Goal: Information Seeking & Learning: Learn about a topic

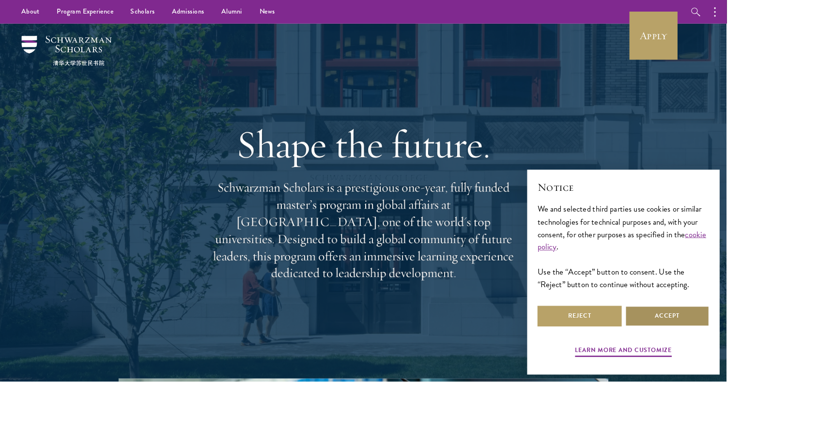
click at [800, 368] on button "Accept" at bounding box center [752, 356] width 95 height 23
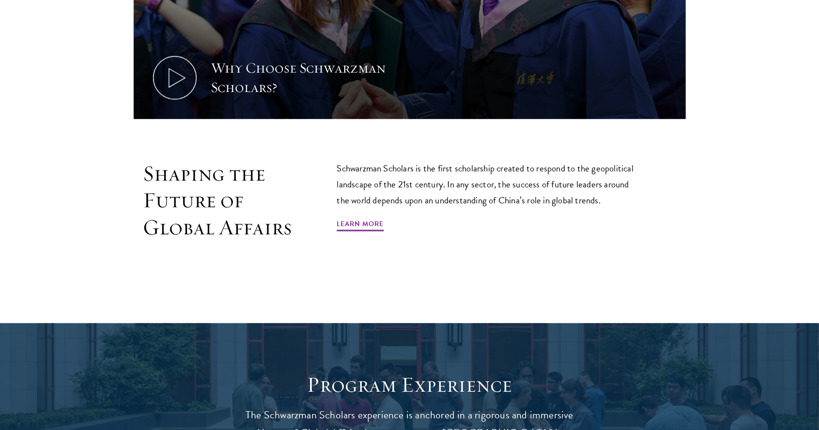
scroll to position [618, 0]
click at [395, 219] on div "Schwarzman Scholars is the first scholarship created to respond to the geopolit…" at bounding box center [489, 200] width 305 height 81
click at [376, 230] on link "Learn More" at bounding box center [360, 225] width 47 height 15
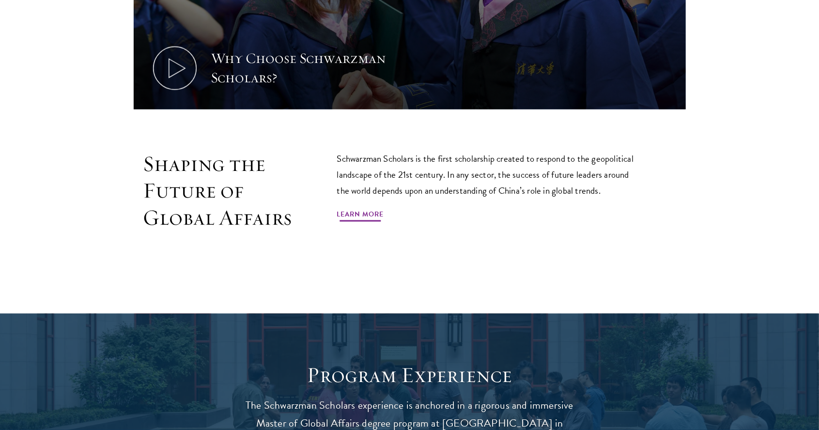
scroll to position [665, 0]
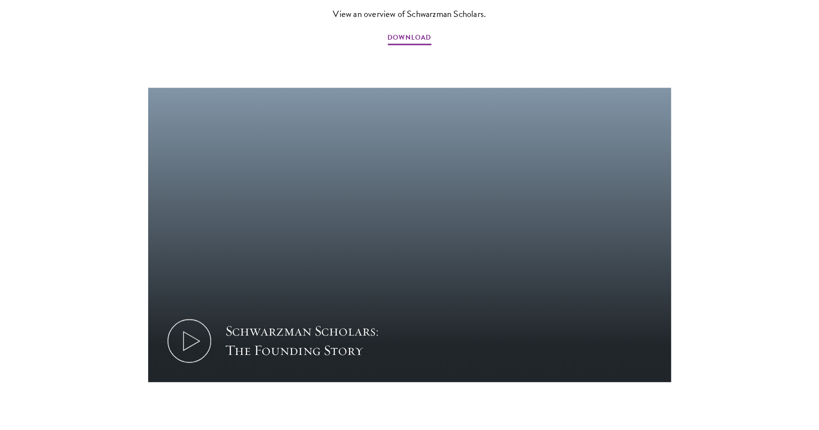
scroll to position [1223, 0]
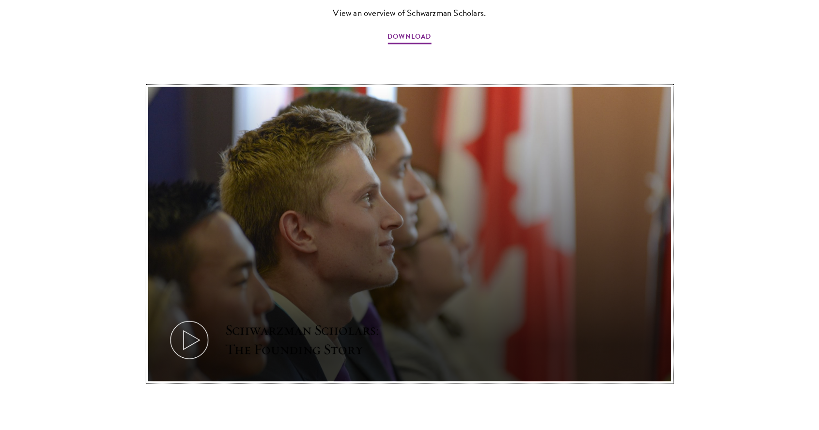
click at [179, 318] on icon at bounding box center [190, 340] width 44 height 44
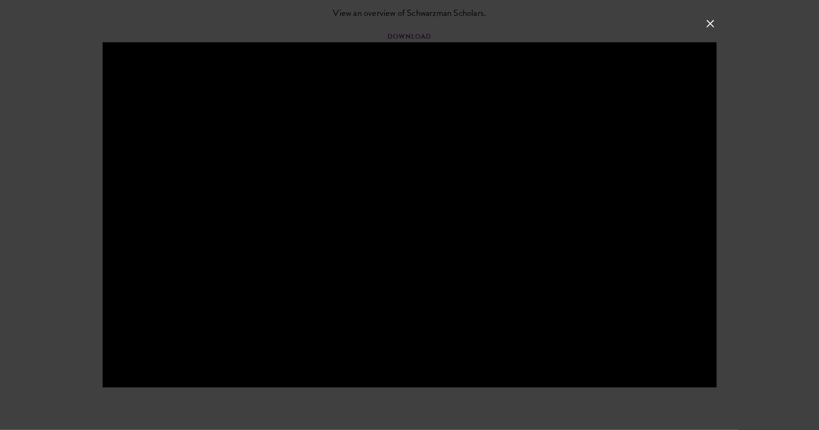
click at [2, 430] on div at bounding box center [409, 215] width 819 height 430
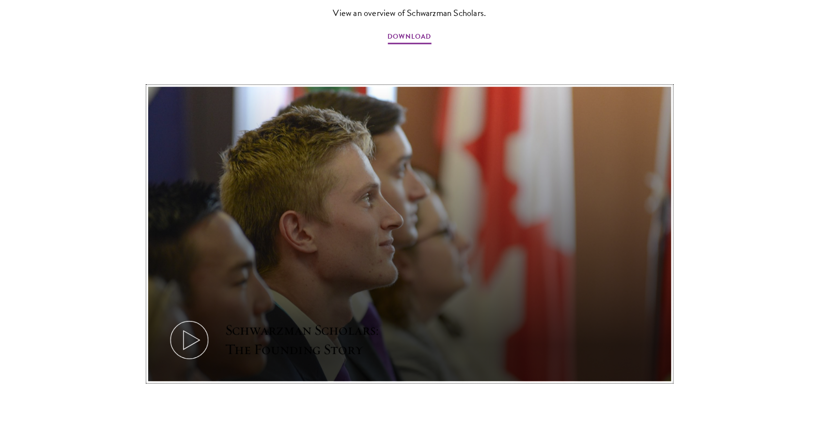
click at [177, 318] on icon at bounding box center [190, 340] width 44 height 44
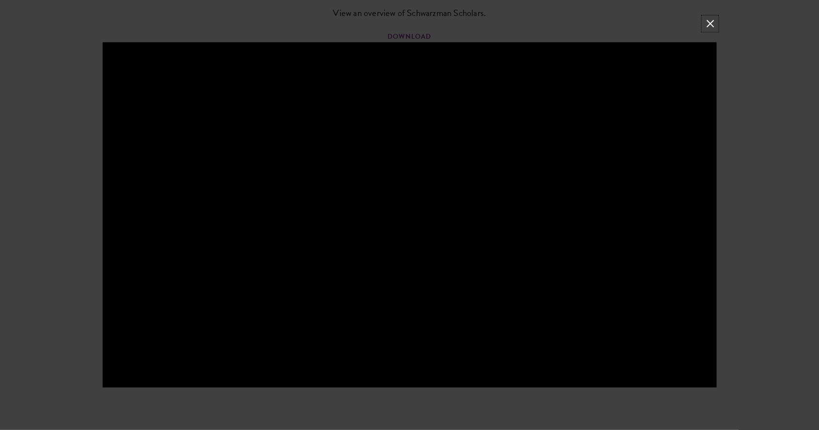
click at [710, 18] on button at bounding box center [710, 23] width 13 height 13
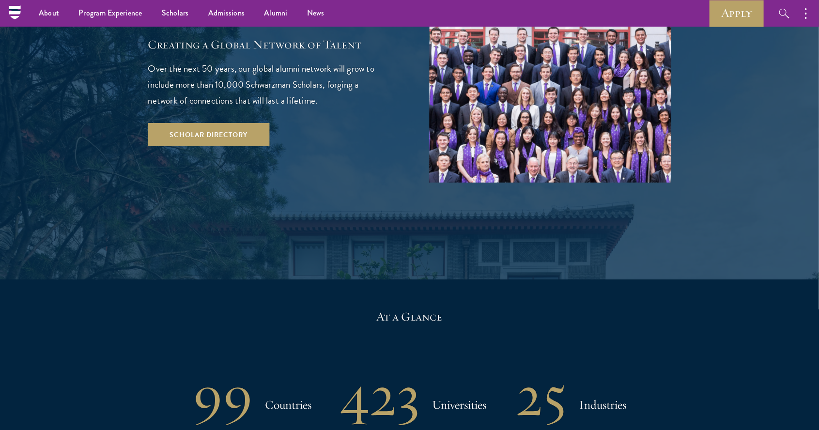
click at [710, 280] on div "At a Glance 99 Countries 423 Universities 25 Industries Representative of all c…" at bounding box center [410, 396] width 698 height 233
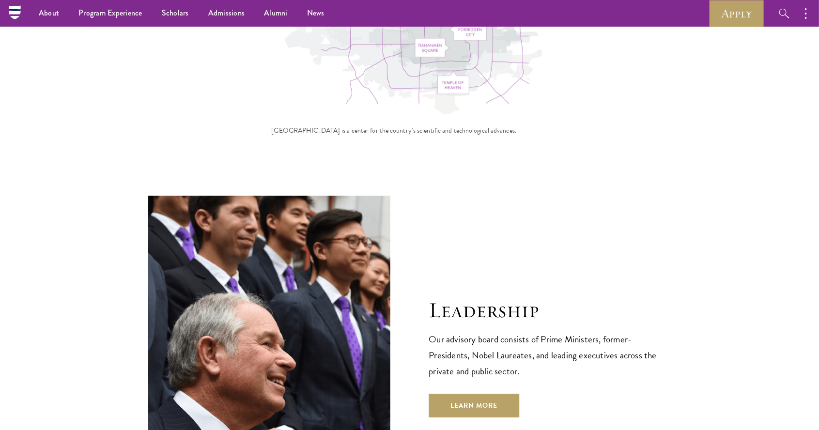
scroll to position [3232, 0]
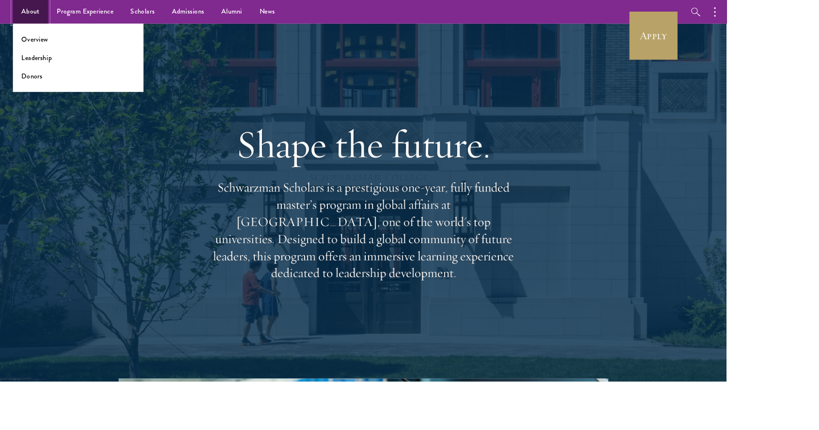
click at [41, 13] on link "About" at bounding box center [35, 13] width 40 height 27
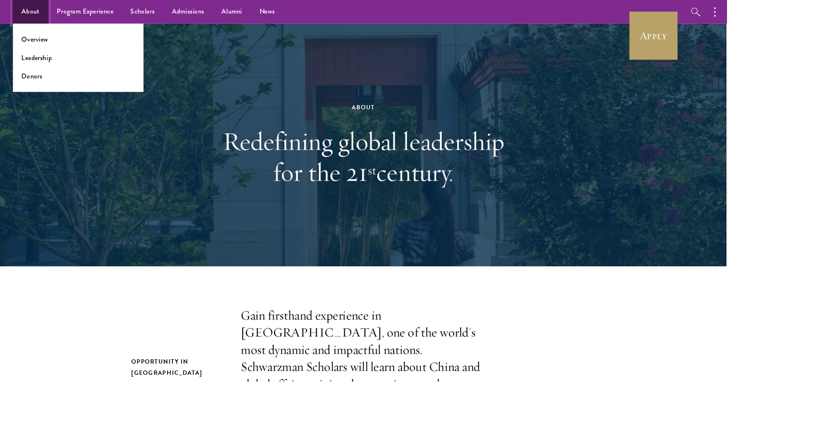
click at [30, 16] on link "About" at bounding box center [35, 13] width 40 height 27
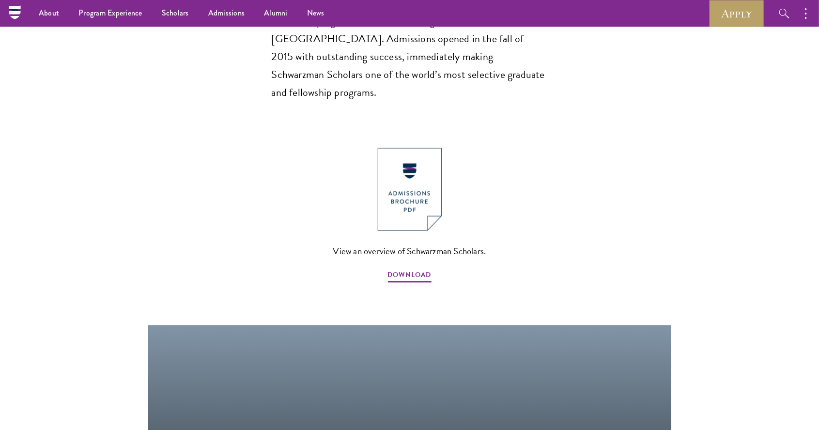
scroll to position [981, 0]
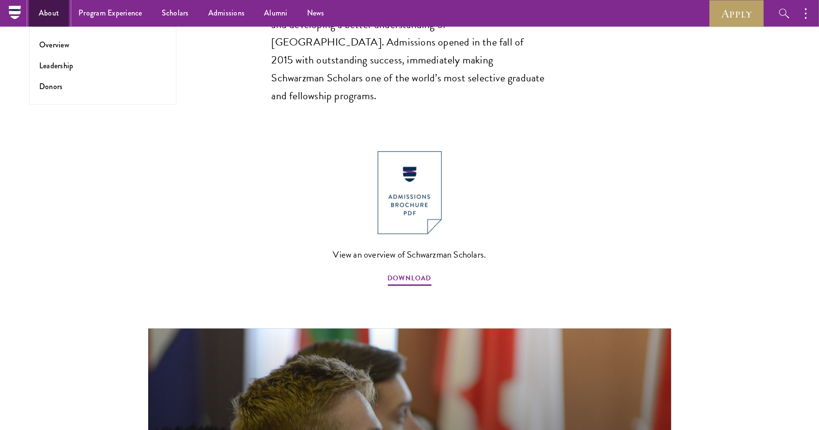
click at [49, 14] on link "About" at bounding box center [49, 13] width 40 height 27
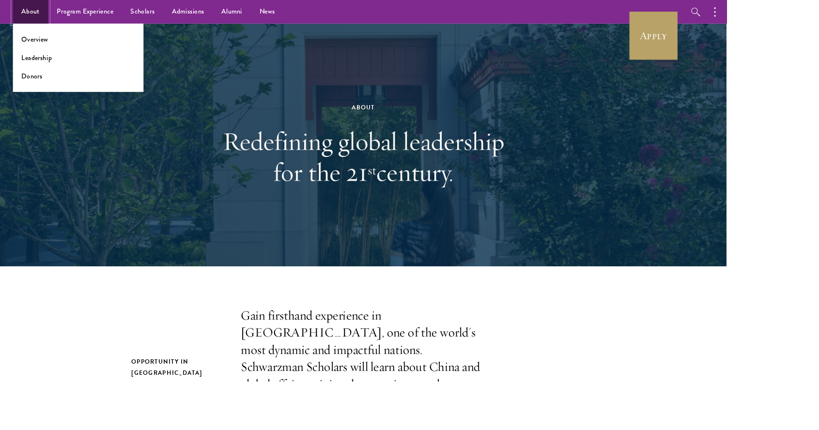
click at [47, 17] on link "About" at bounding box center [35, 13] width 40 height 27
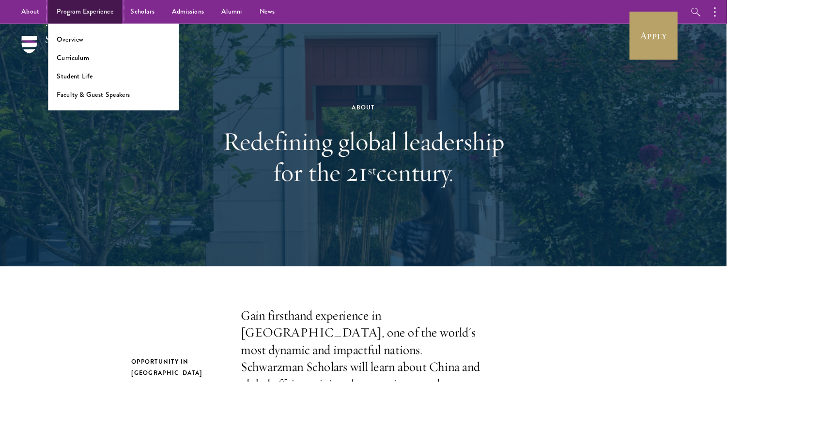
click at [78, 24] on link "Program Experience" at bounding box center [95, 13] width 83 height 27
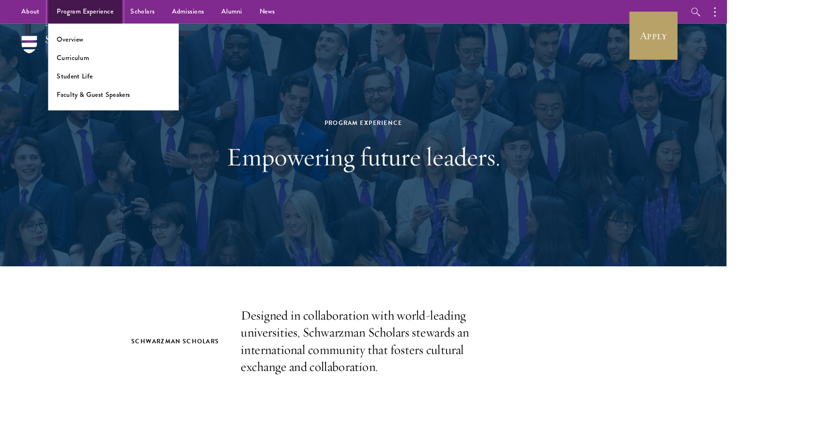
click at [70, 21] on link "Program Experience" at bounding box center [95, 13] width 83 height 27
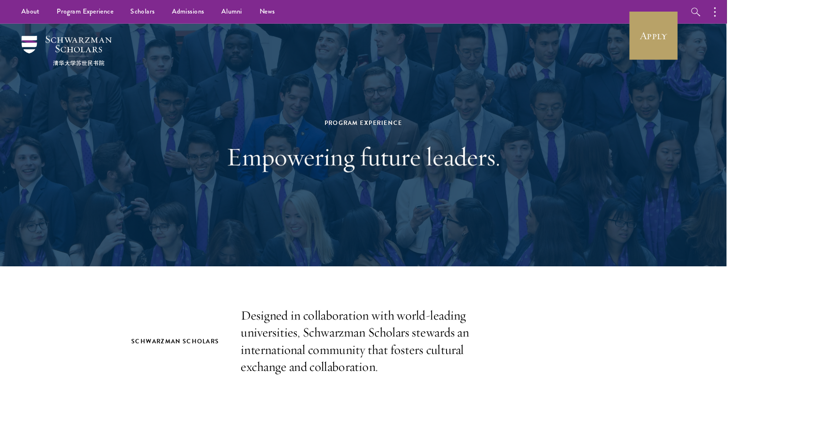
click at [77, 49] on img at bounding box center [75, 57] width 102 height 34
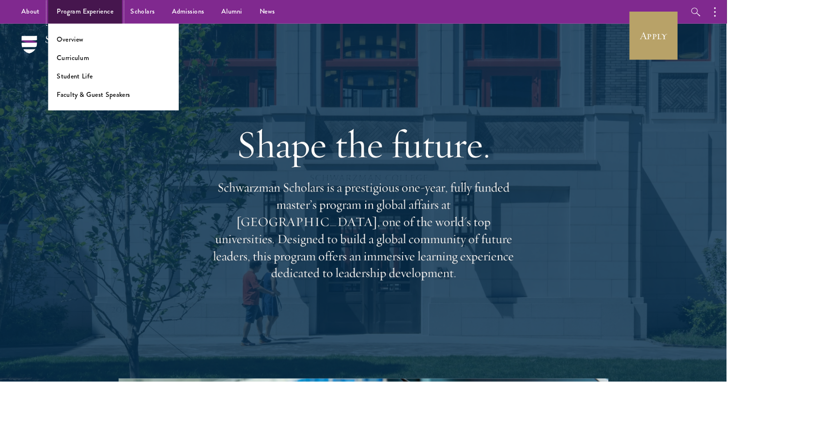
click at [78, 19] on link "Program Experience" at bounding box center [95, 13] width 83 height 27
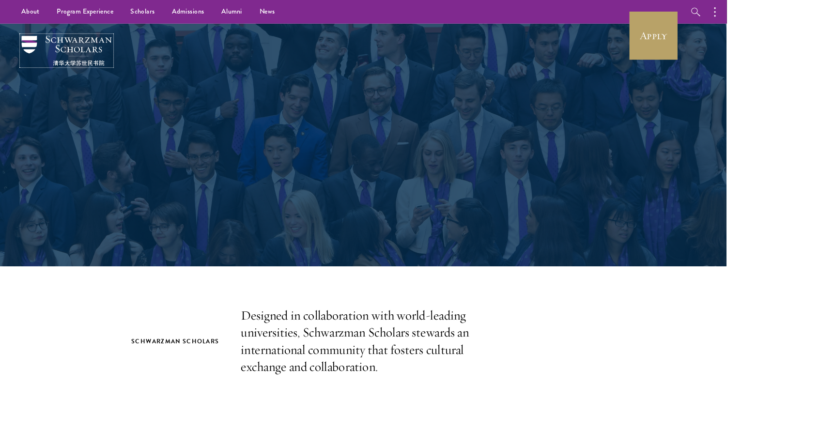
click at [79, 42] on img at bounding box center [75, 57] width 102 height 34
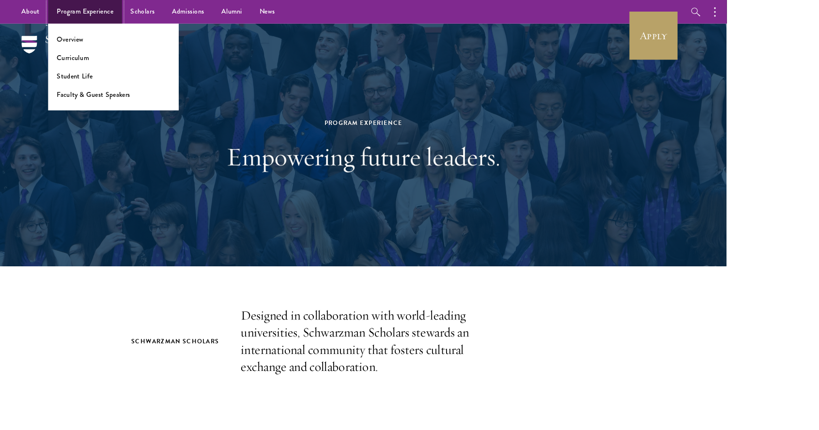
click at [88, 10] on link "Program Experience" at bounding box center [95, 13] width 83 height 27
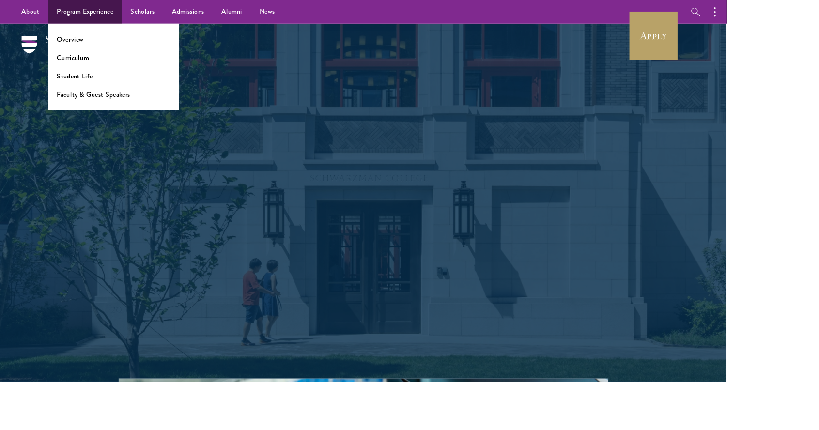
click at [78, 18] on link "Program Experience" at bounding box center [95, 13] width 83 height 27
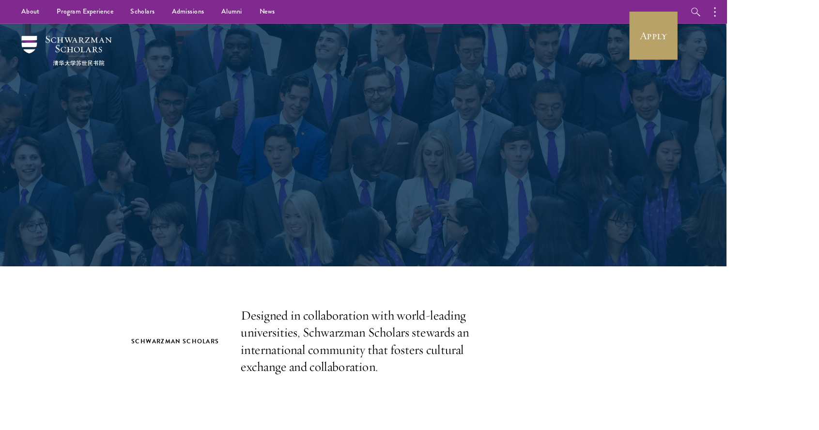
click at [81, 61] on img at bounding box center [75, 57] width 102 height 34
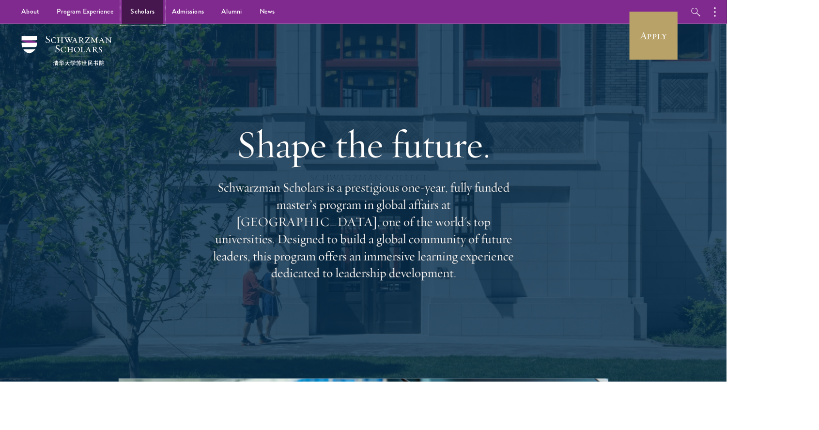
click at [159, 12] on link "Scholars" at bounding box center [161, 13] width 47 height 27
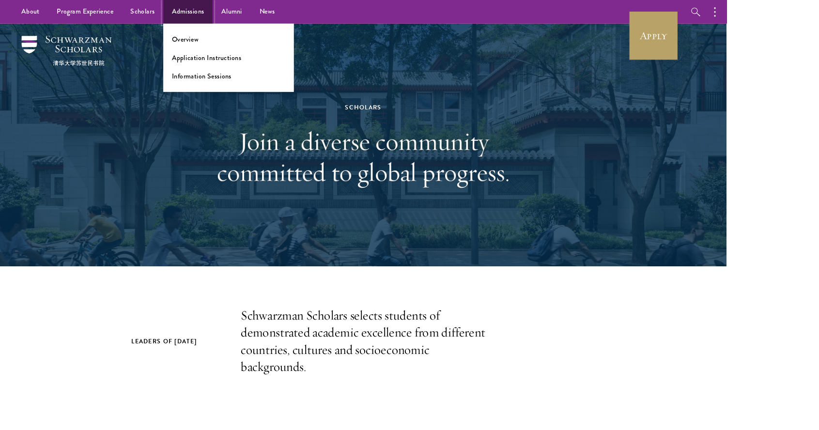
click at [211, 8] on link "Admissions" at bounding box center [212, 13] width 56 height 27
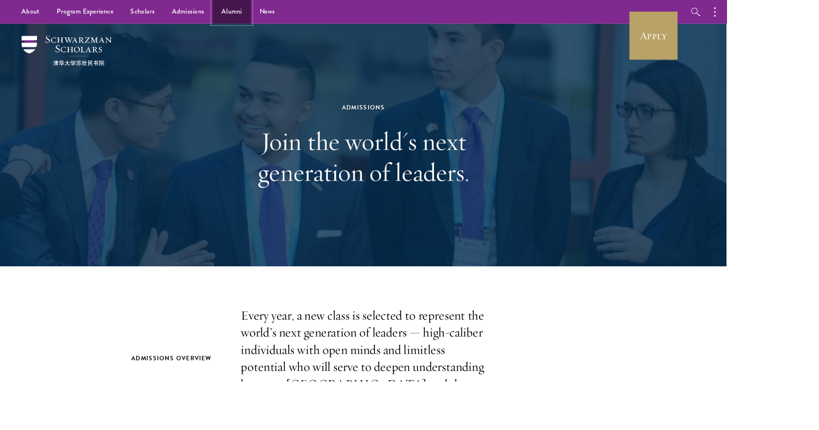
click at [263, 6] on link "Alumni" at bounding box center [261, 13] width 43 height 27
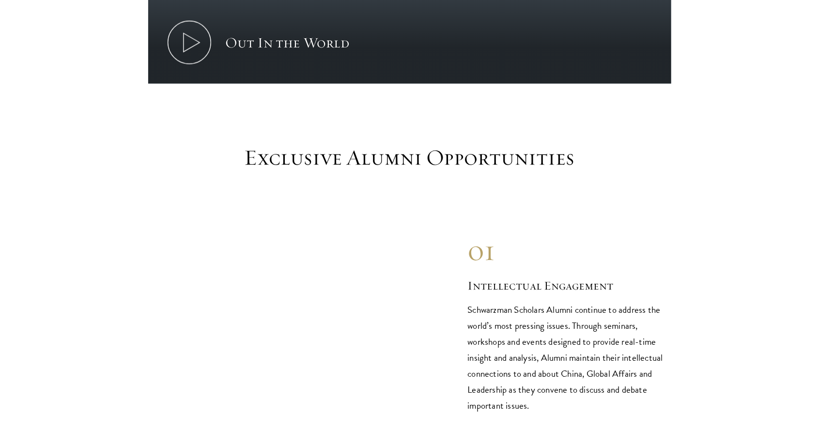
scroll to position [904, 0]
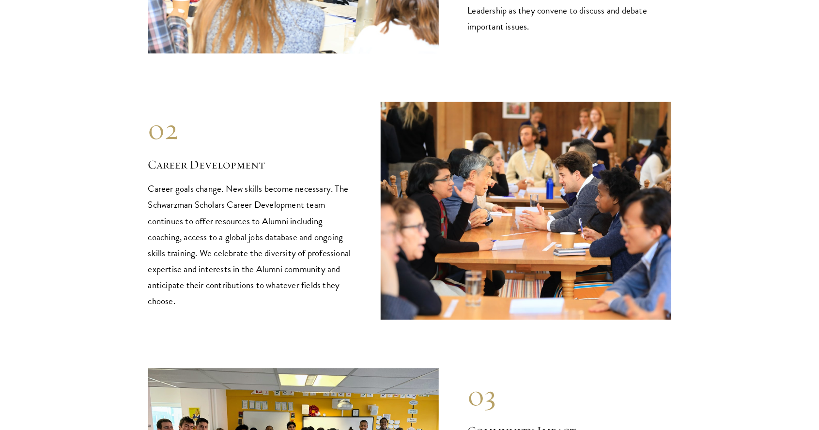
click at [746, 318] on section "Exclusive Alumni Opportunities 01 Intellectual Engagement Schwarzman Scholars A…" at bounding box center [409, 176] width 819 height 822
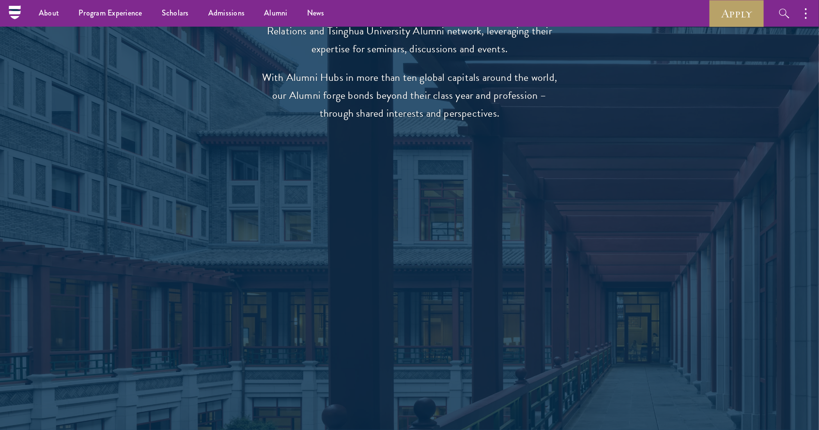
scroll to position [1949, 0]
